Goal: Task Accomplishment & Management: Manage account settings

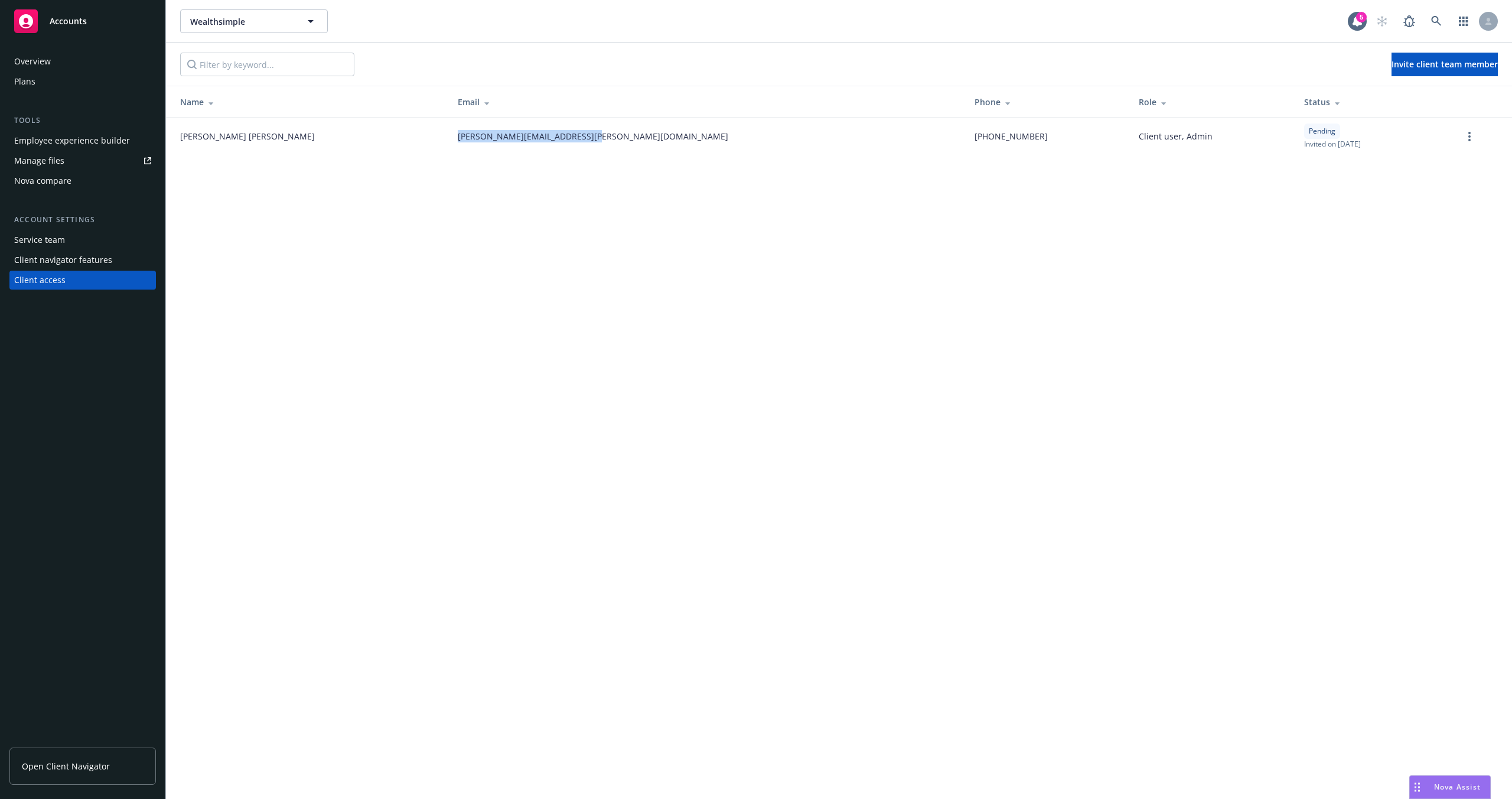
drag, startPoint x: 386, startPoint y: 138, endPoint x: 608, endPoint y: 143, distance: 222.1
click at [608, 143] on td "[PERSON_NAME][EMAIL_ADDRESS][PERSON_NAME][DOMAIN_NAME]" at bounding box center [706, 136] width 517 height 38
click at [608, 144] on td "[PERSON_NAME][EMAIL_ADDRESS][PERSON_NAME][DOMAIN_NAME]" at bounding box center [706, 136] width 517 height 38
click at [630, 335] on div "Wealthsimple Wealthsimple 5 Invite client team member Name Email Phone Role Sta…" at bounding box center [839, 400] width 1347 height 799
click at [787, 80] on link "No, thanks" at bounding box center [804, 82] width 42 height 11
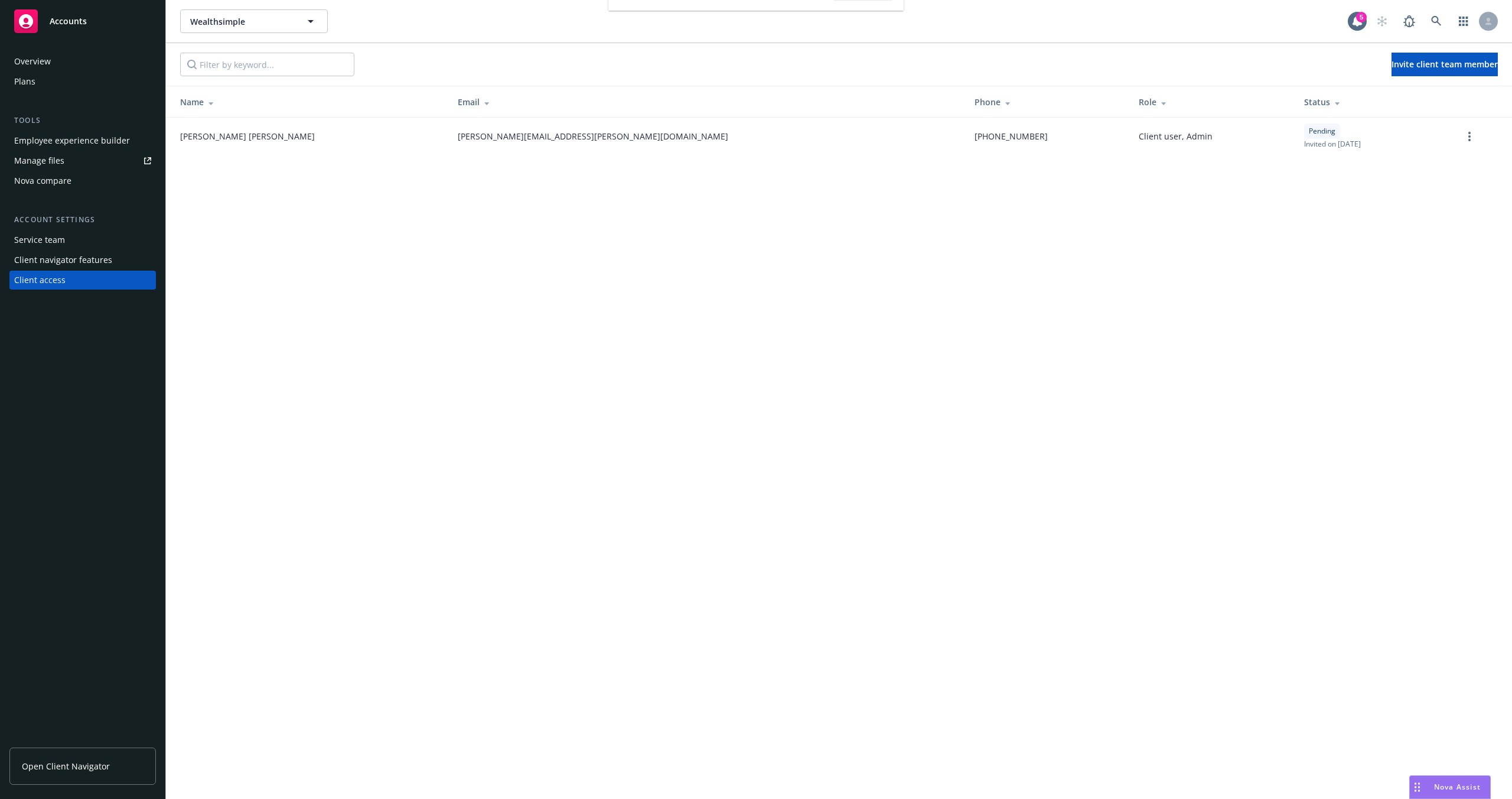
click at [654, 311] on div "Wealthsimple Wealthsimple 5 Invite client team member Name Email Phone Role Sta…" at bounding box center [839, 400] width 1347 height 799
click at [1469, 136] on icon "more" at bounding box center [1469, 136] width 3 height 9
click at [1069, 268] on div "Wealthsimple Wealthsimple 5 Invite client team member Name Email Phone Role Sta…" at bounding box center [839, 400] width 1347 height 799
